Goal: Task Accomplishment & Management: Manage account settings

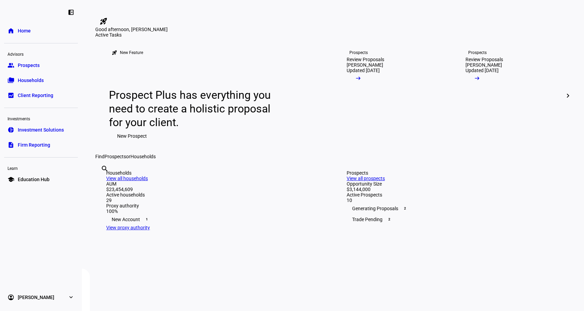
click at [72, 298] on eth-mat-symbol "expand_more" at bounding box center [71, 296] width 7 height 7
click at [46, 279] on plt-menu-item "My Team" at bounding box center [42, 279] width 60 height 14
click at [35, 281] on span "My Team" at bounding box center [27, 279] width 19 height 7
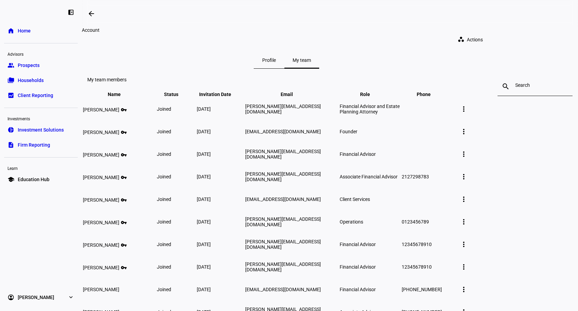
click at [472, 117] on span at bounding box center [464, 109] width 16 height 16
click at [519, 157] on span "Edit member details" at bounding box center [528, 159] width 42 height 5
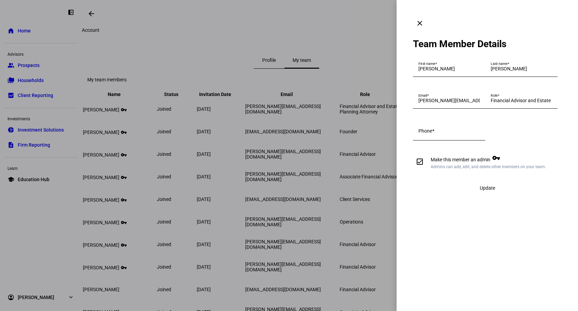
click at [424, 19] on mat-icon "clear" at bounding box center [420, 23] width 8 height 8
